Goal: Task Accomplishment & Management: Manage account settings

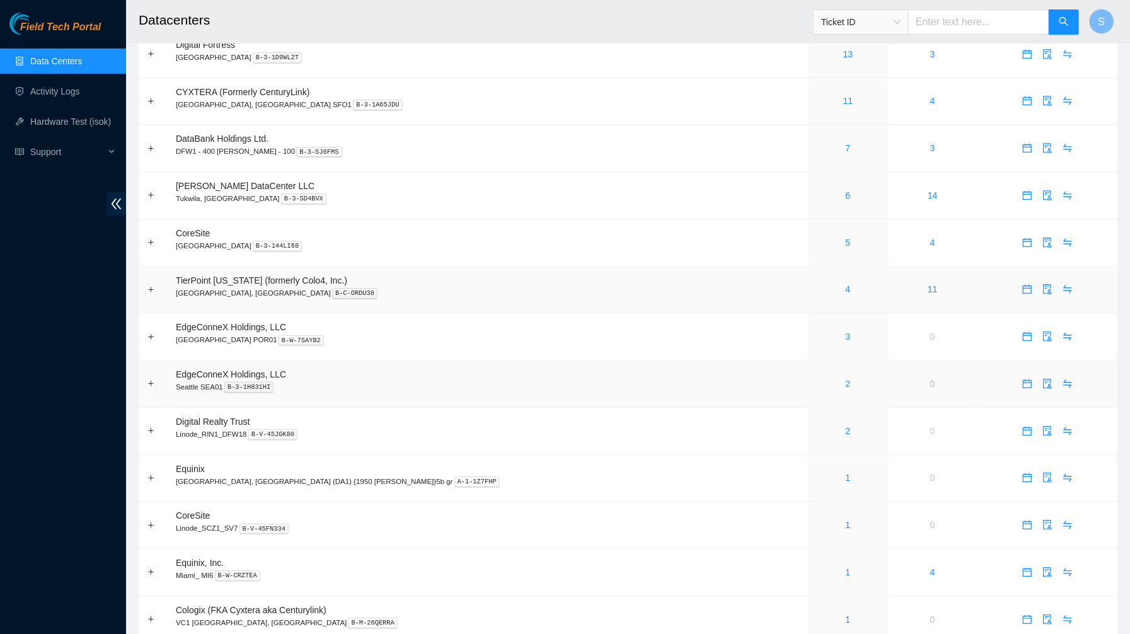
scroll to position [91, 0]
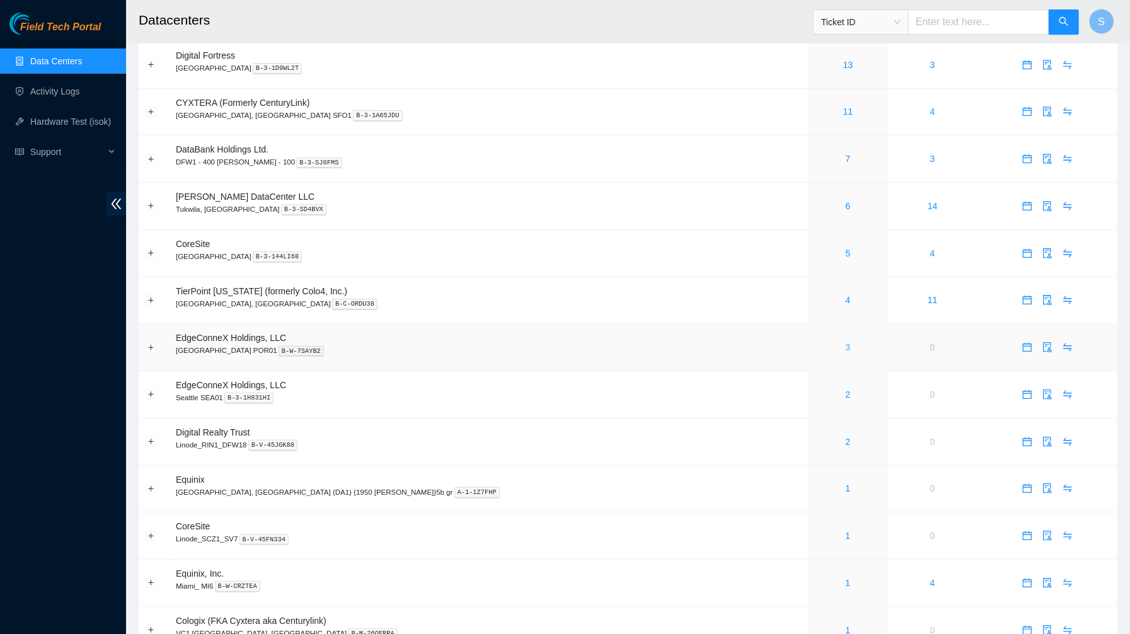
click at [846, 352] on link "3" at bounding box center [848, 347] width 5 height 10
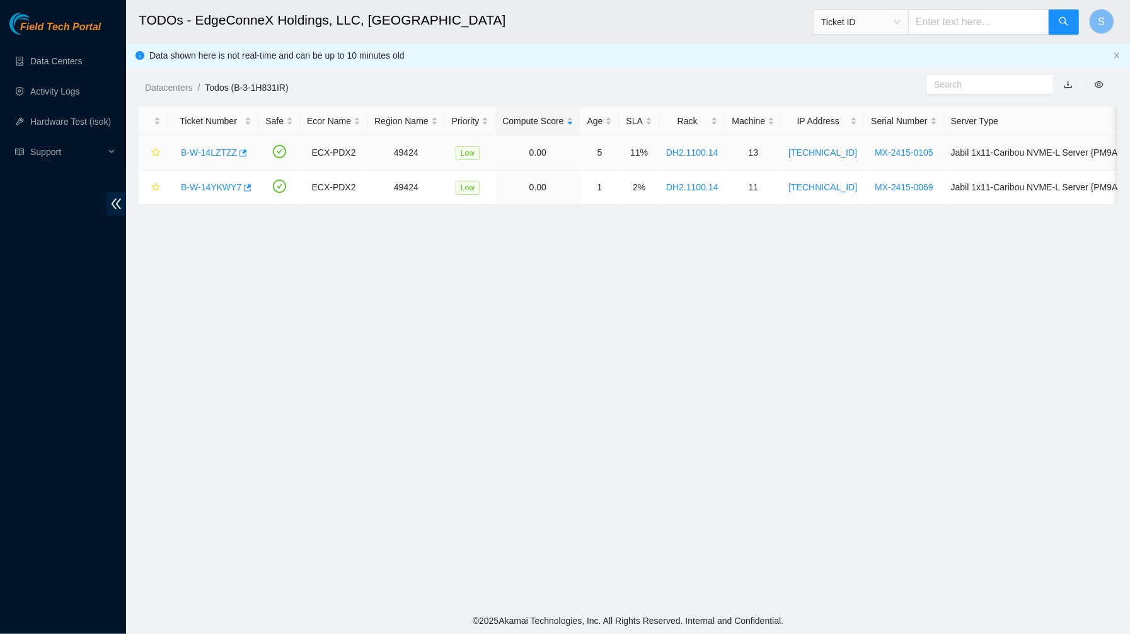
click at [203, 154] on link "B-W-14LZTZZ" at bounding box center [209, 153] width 56 height 10
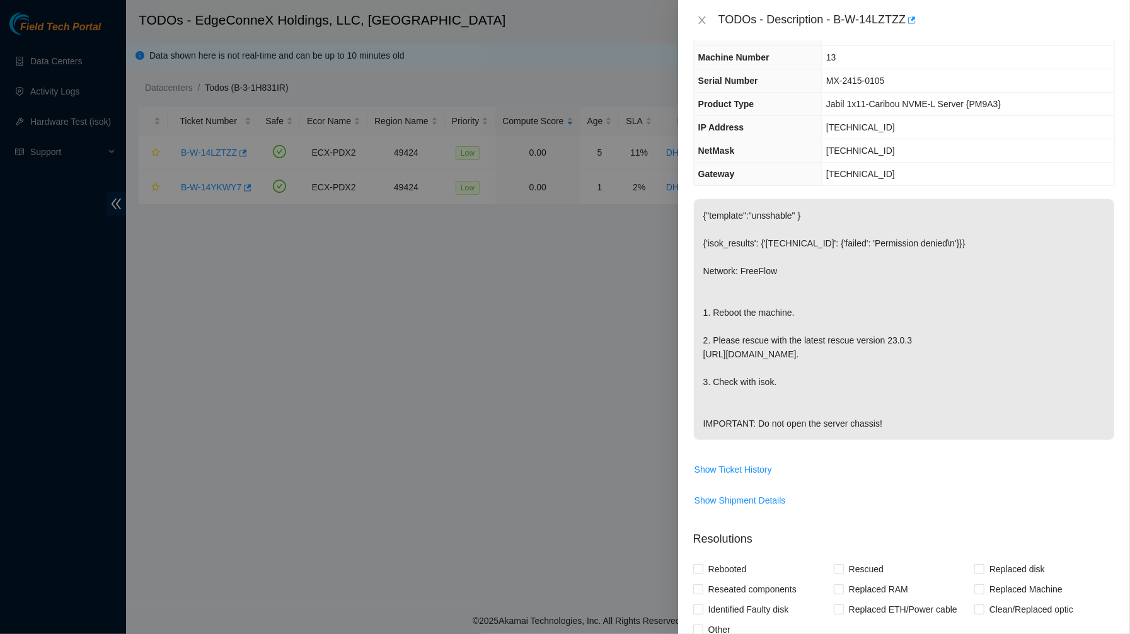
scroll to position [77, 0]
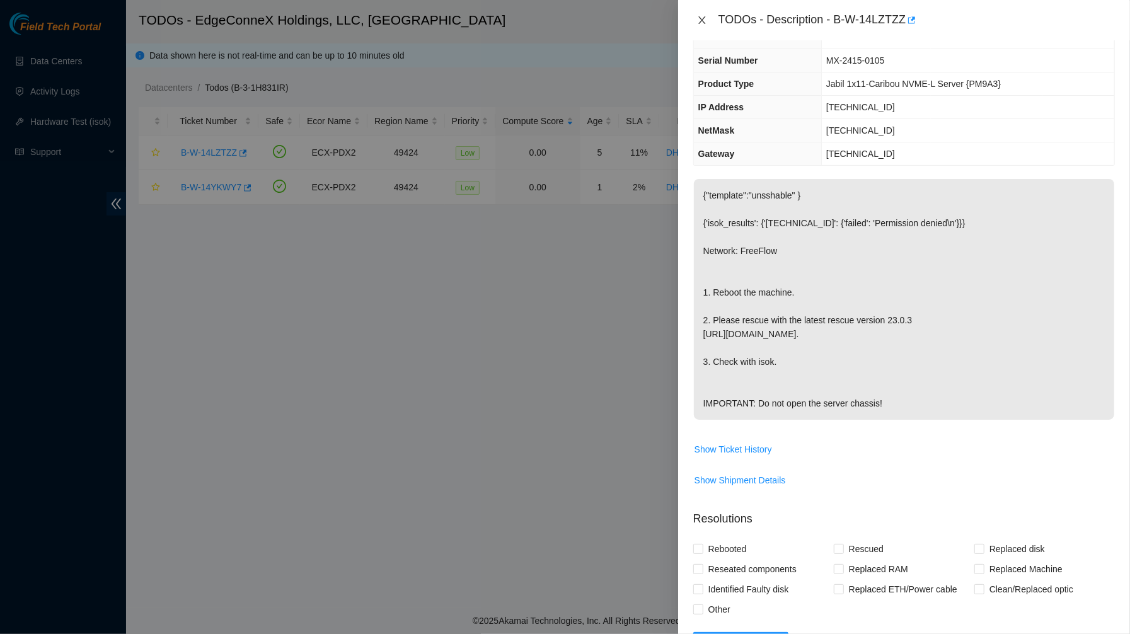
click at [701, 18] on icon "close" at bounding box center [702, 20] width 7 height 8
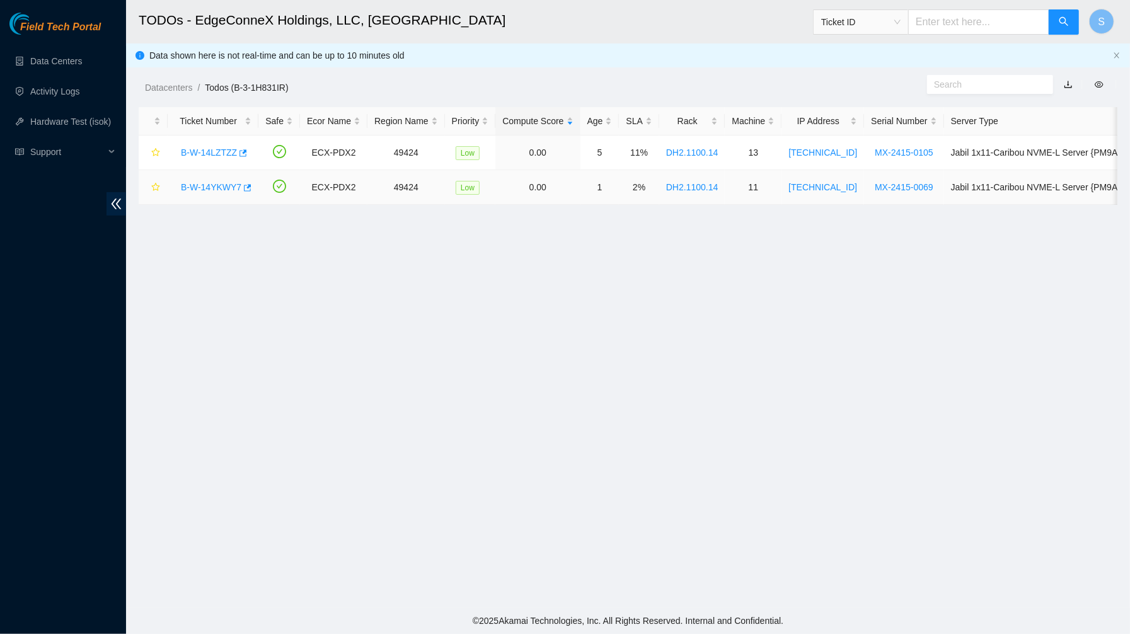
click at [212, 187] on link "B-W-14YKWY7" at bounding box center [211, 187] width 61 height 10
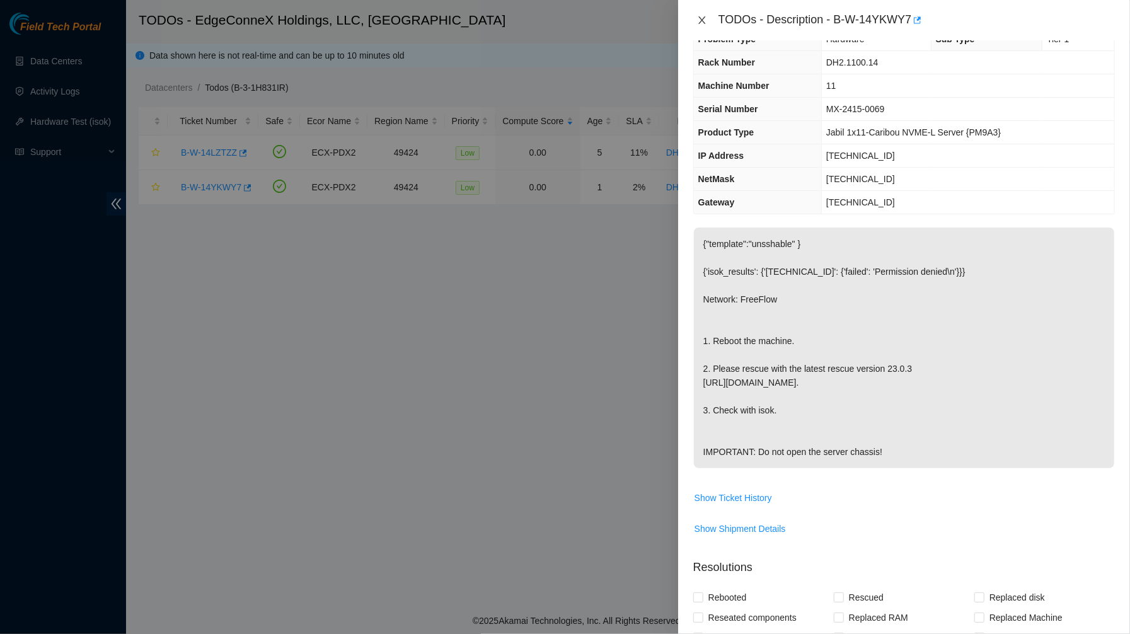
click at [702, 15] on button "Close" at bounding box center [703, 21] width 18 height 12
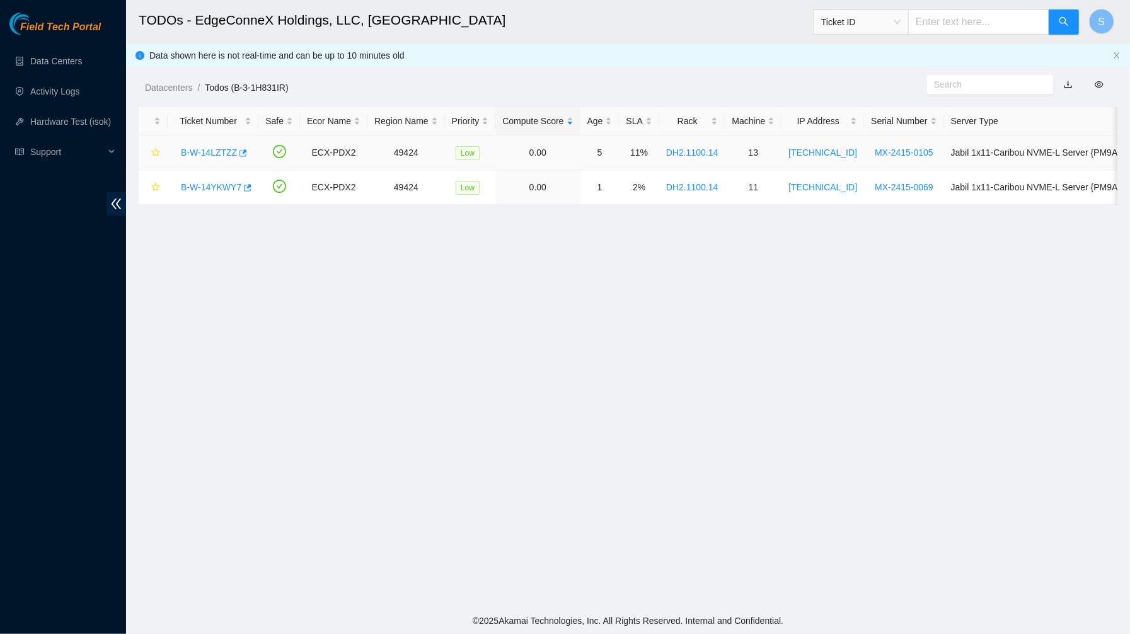
click at [218, 150] on link "B-W-14LZTZZ" at bounding box center [209, 153] width 56 height 10
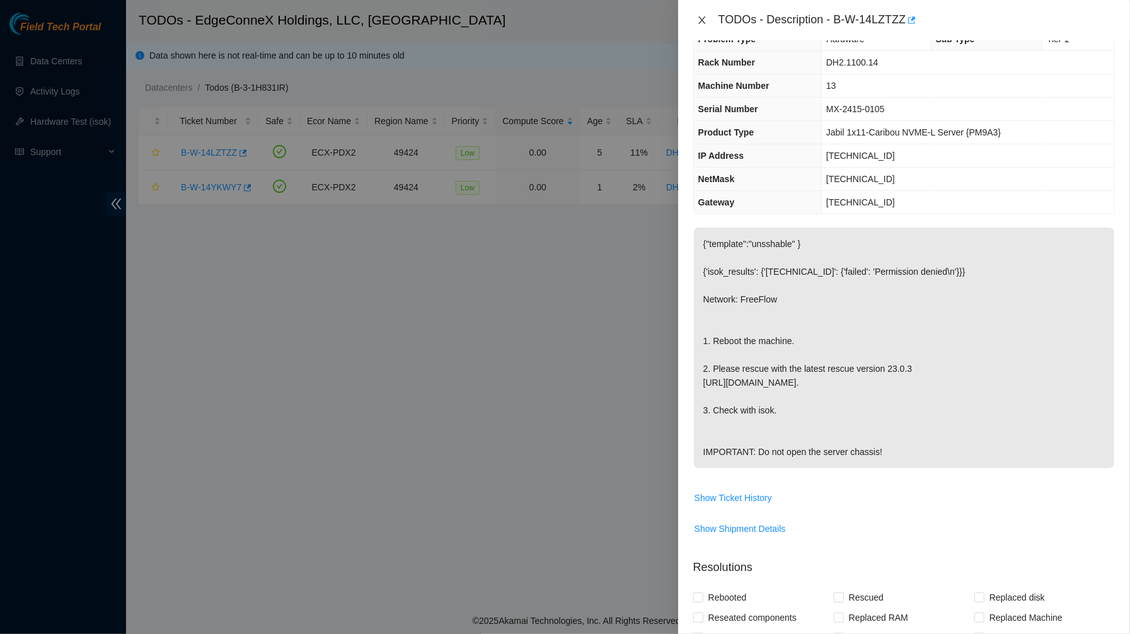
click at [704, 21] on icon "close" at bounding box center [702, 20] width 7 height 8
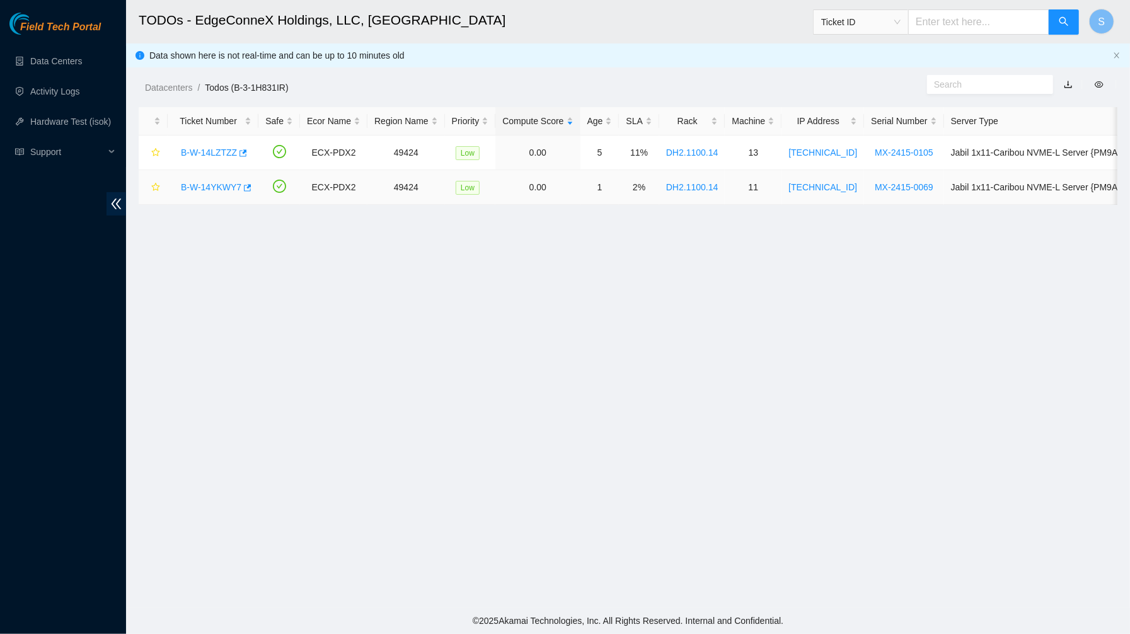
click at [221, 187] on link "B-W-14YKWY7" at bounding box center [211, 187] width 61 height 10
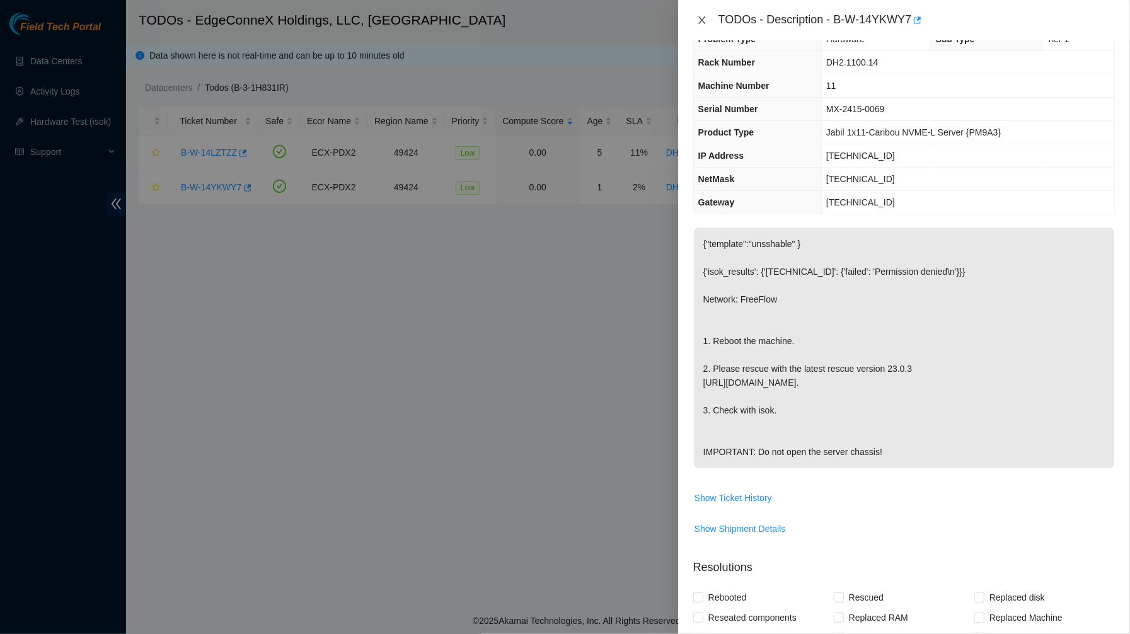
click at [704, 18] on icon "close" at bounding box center [702, 20] width 10 height 10
